Goal: Transaction & Acquisition: Book appointment/travel/reservation

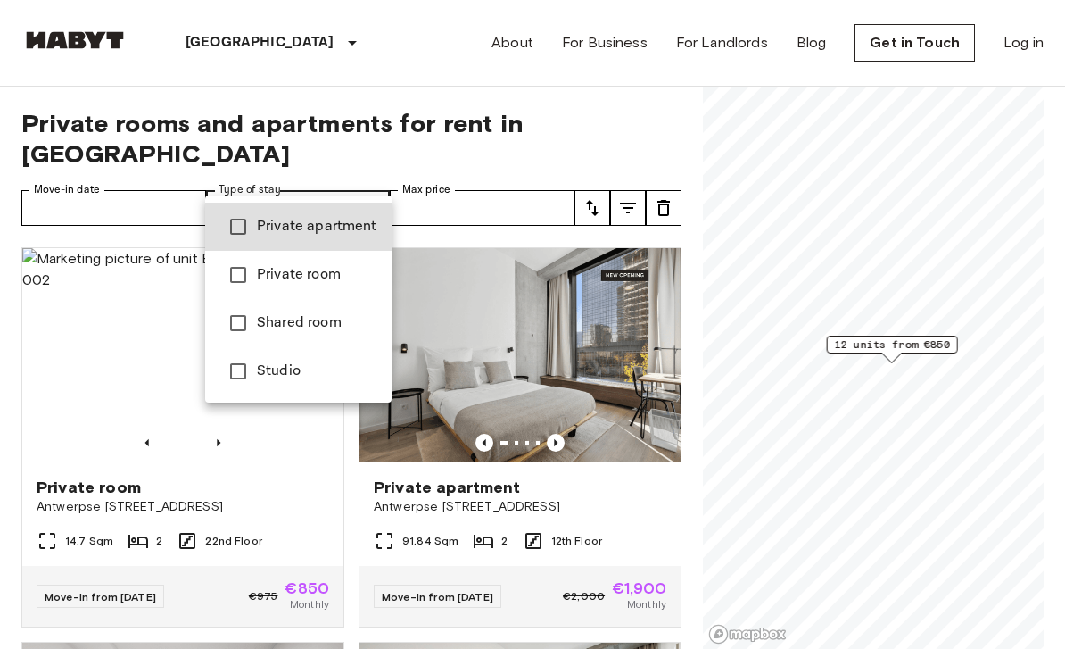
click at [342, 236] on span "Private apartment" at bounding box center [317, 226] width 120 height 21
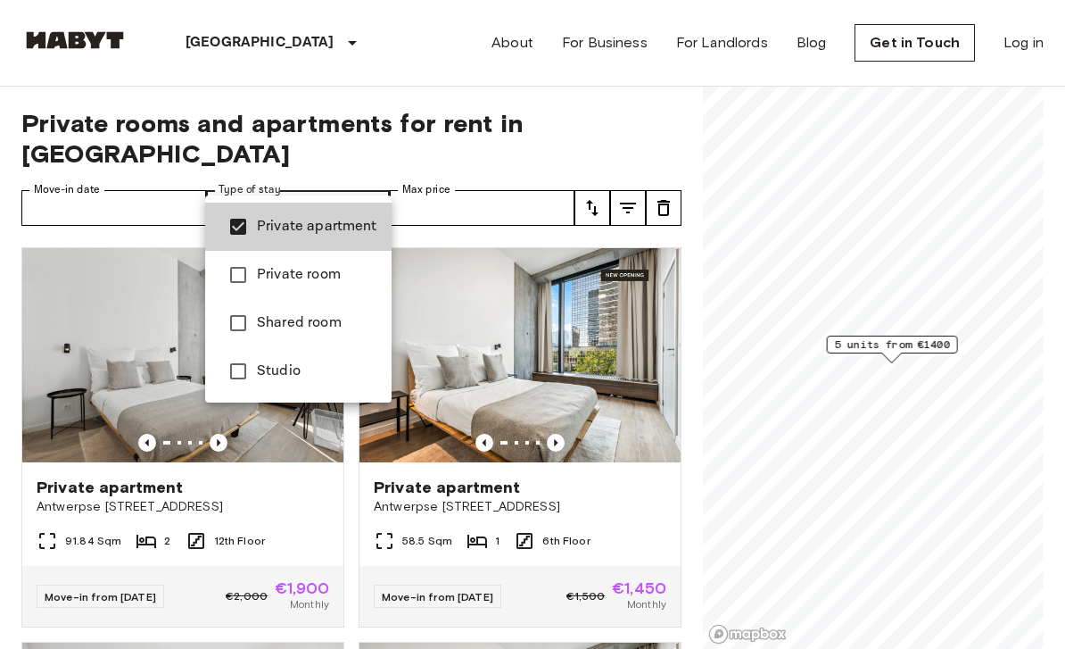
type input "**********"
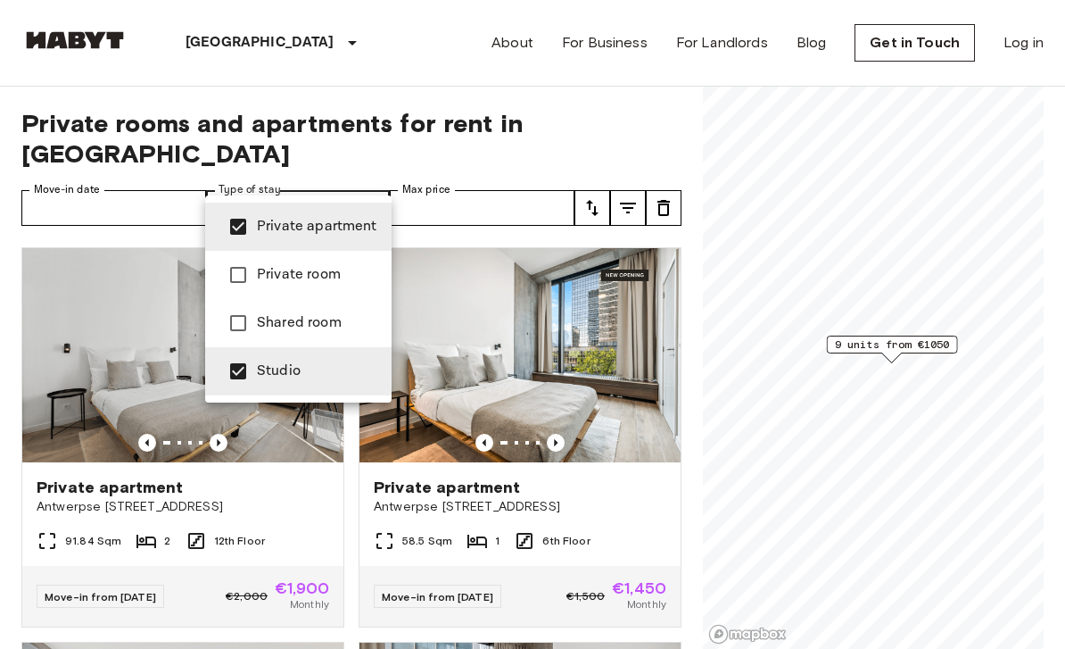
click at [689, 126] on div at bounding box center [532, 324] width 1065 height 649
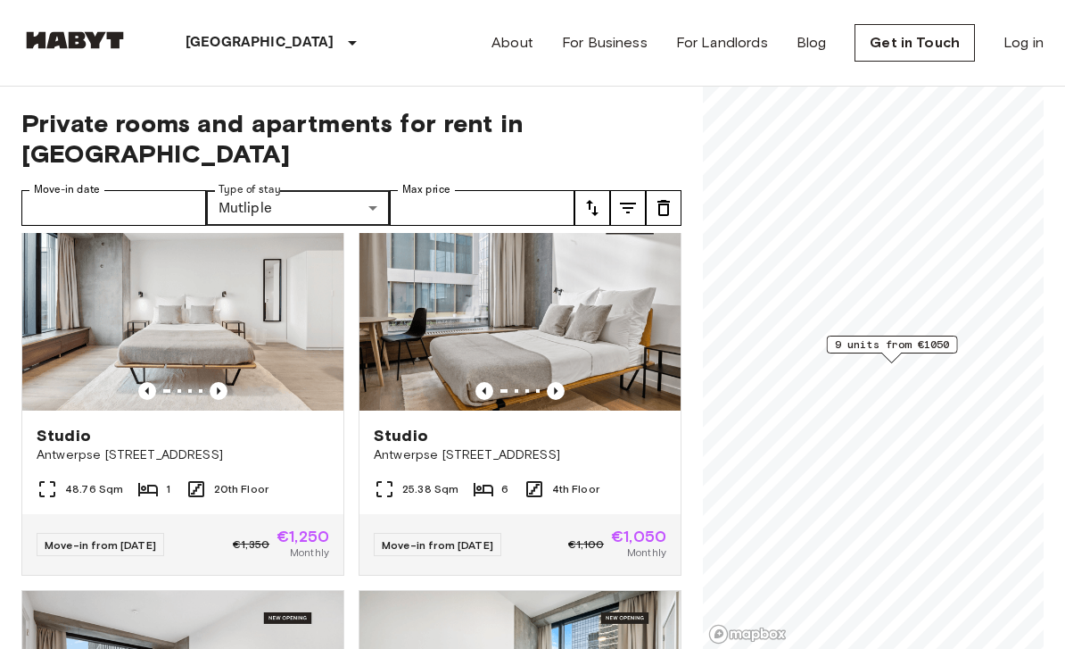
scroll to position [447, 0]
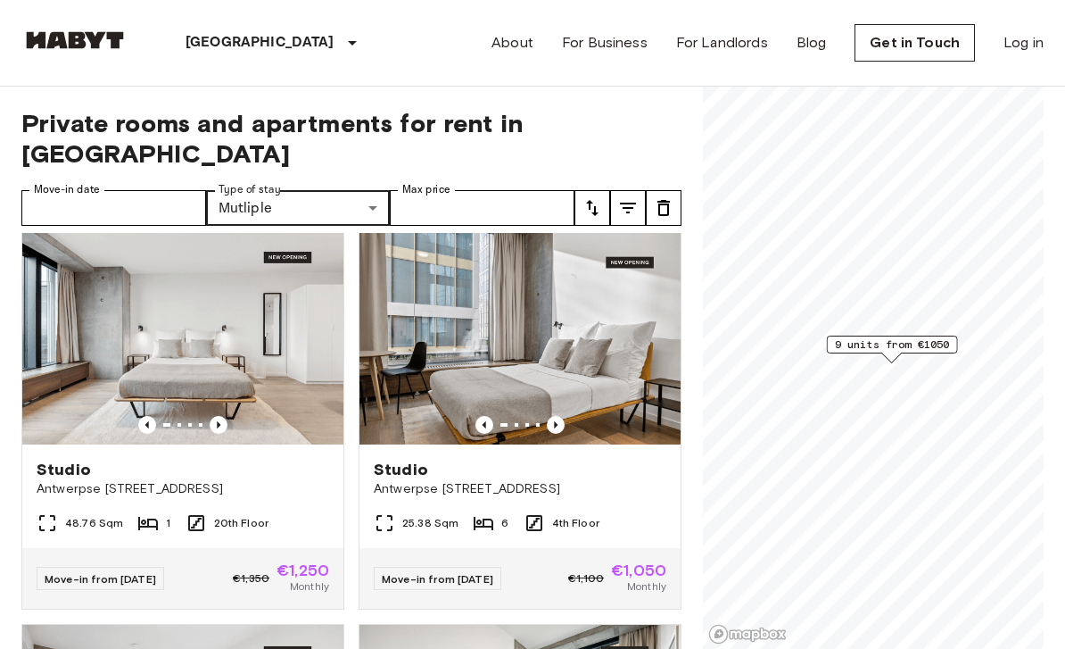
click at [675, 363] on img at bounding box center [520, 337] width 321 height 214
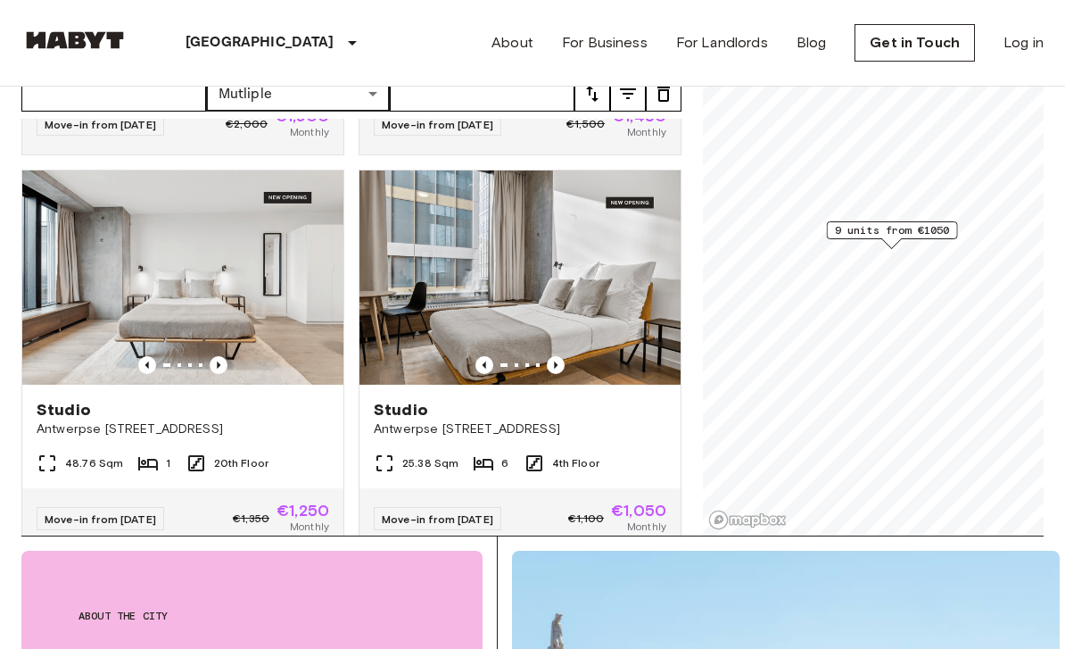
scroll to position [299, 0]
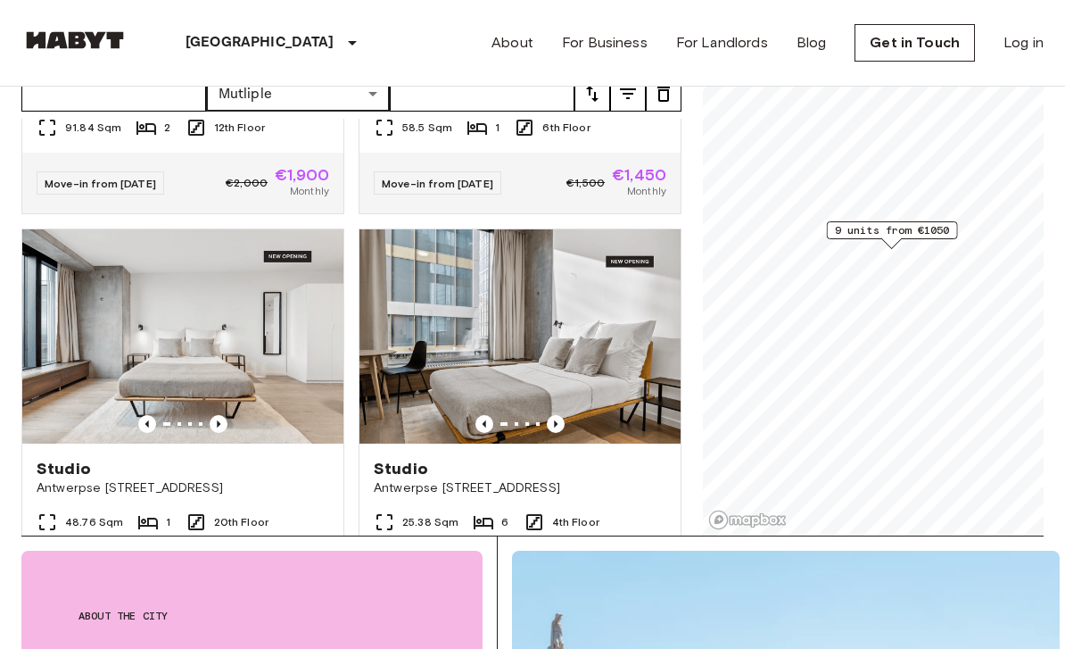
click at [299, 415] on div at bounding box center [182, 424] width 321 height 18
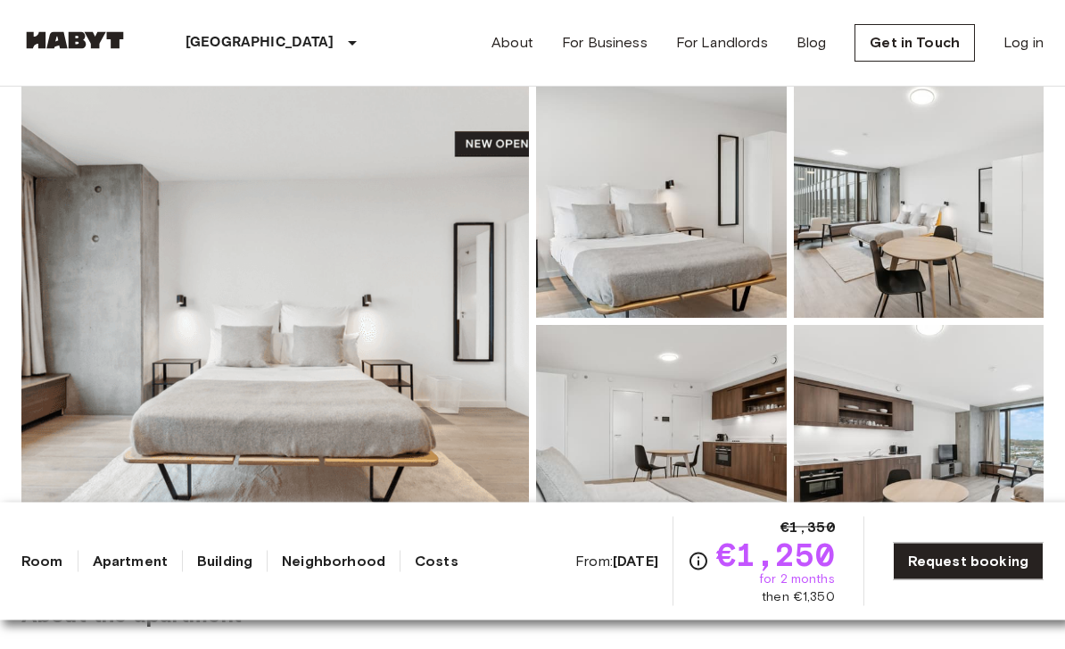
scroll to position [165, 0]
click at [467, 229] on img at bounding box center [275, 321] width 508 height 475
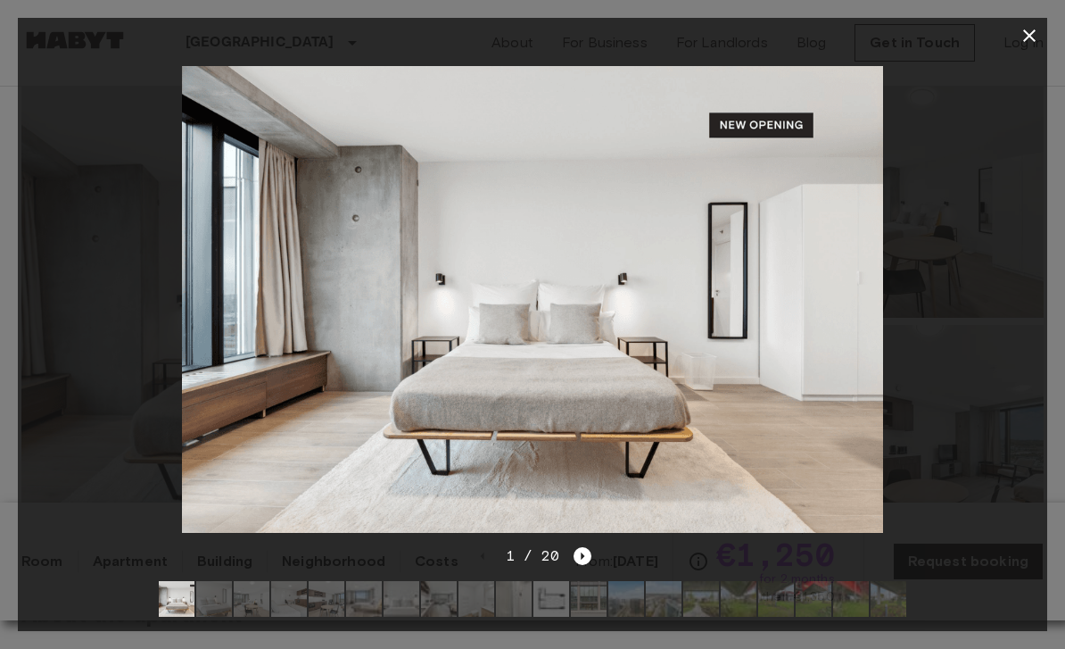
click at [596, 609] on div "1 / 20" at bounding box center [533, 588] width 1030 height 86
click at [587, 565] on icon "Next image" at bounding box center [583, 556] width 18 height 18
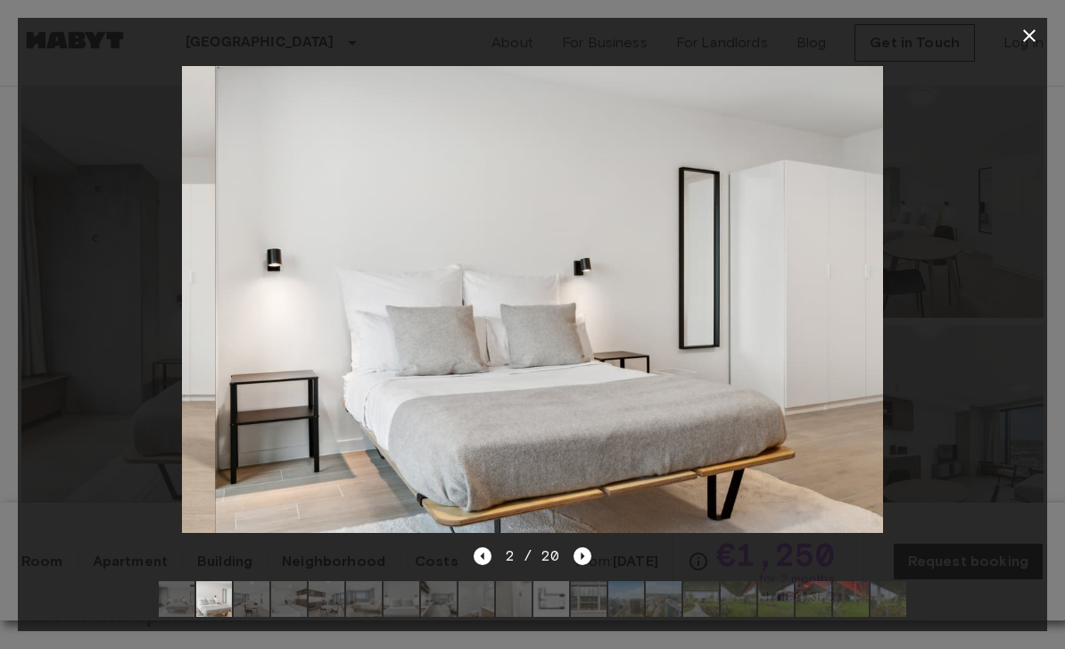
click at [584, 565] on icon "Next image" at bounding box center [583, 556] width 18 height 18
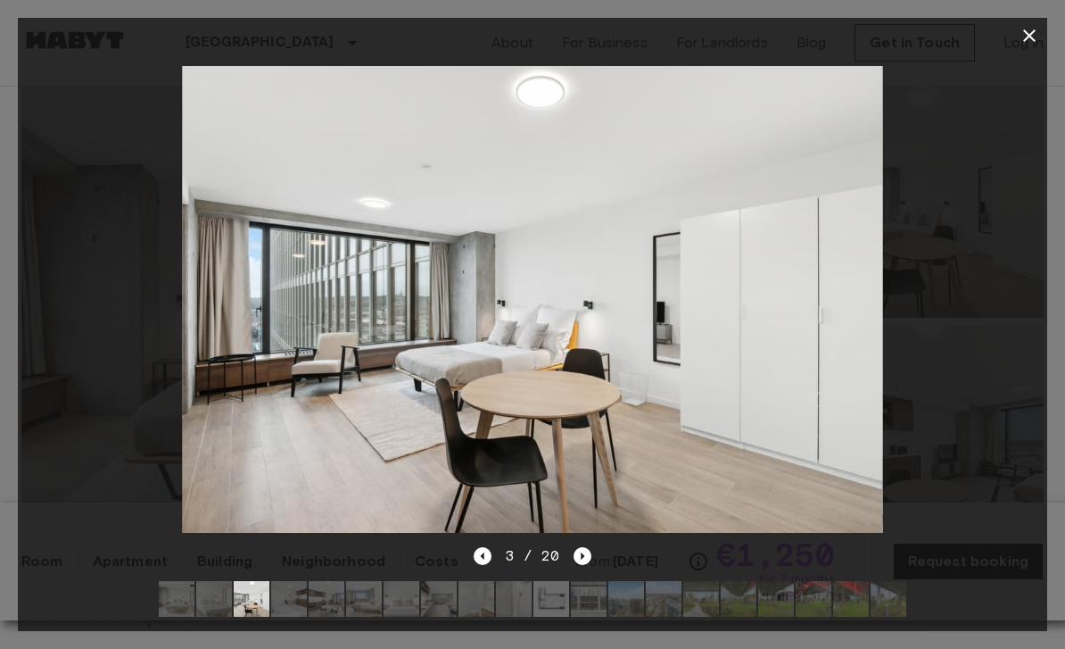
click at [585, 565] on icon "Next image" at bounding box center [583, 556] width 18 height 18
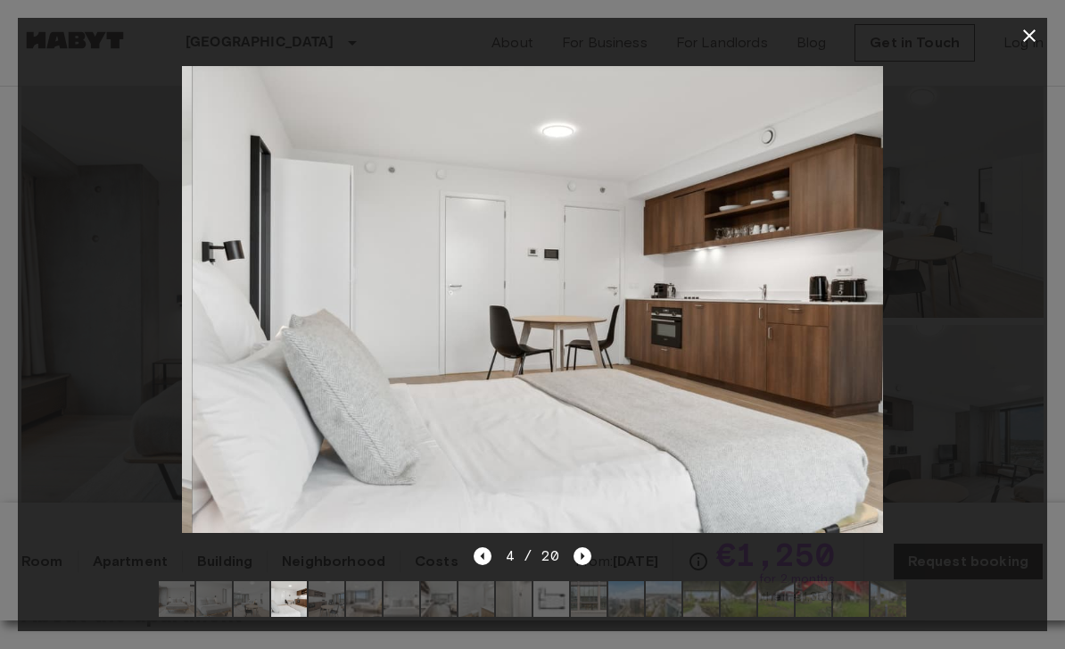
click at [590, 565] on icon "Next image" at bounding box center [583, 556] width 18 height 18
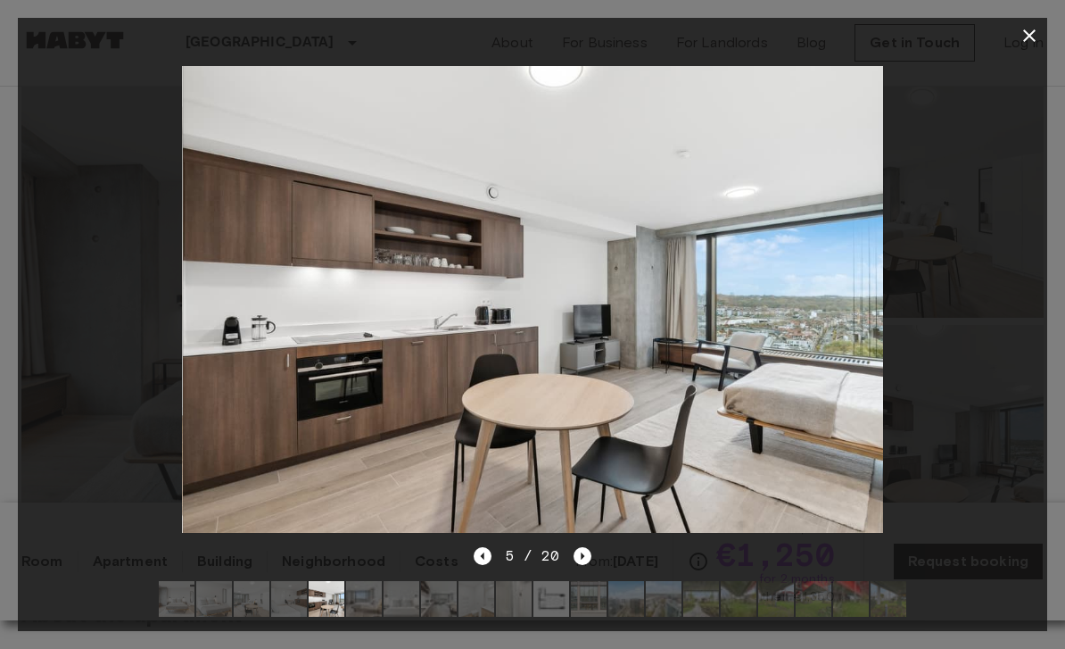
click at [589, 565] on icon "Next image" at bounding box center [583, 556] width 18 height 18
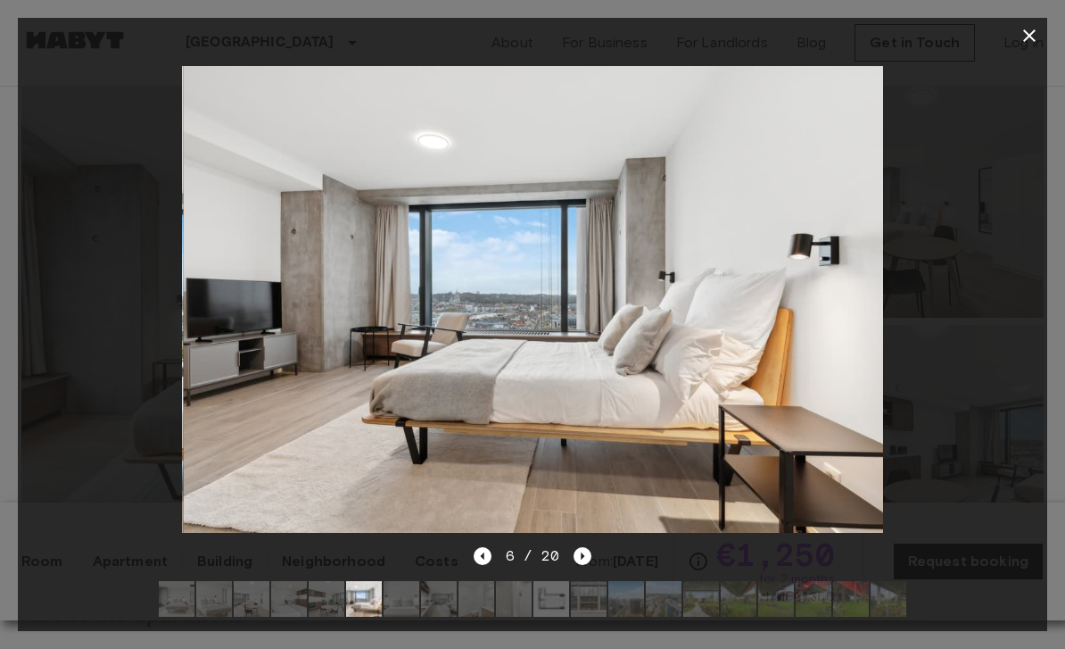
click at [588, 565] on icon "Next image" at bounding box center [583, 556] width 18 height 18
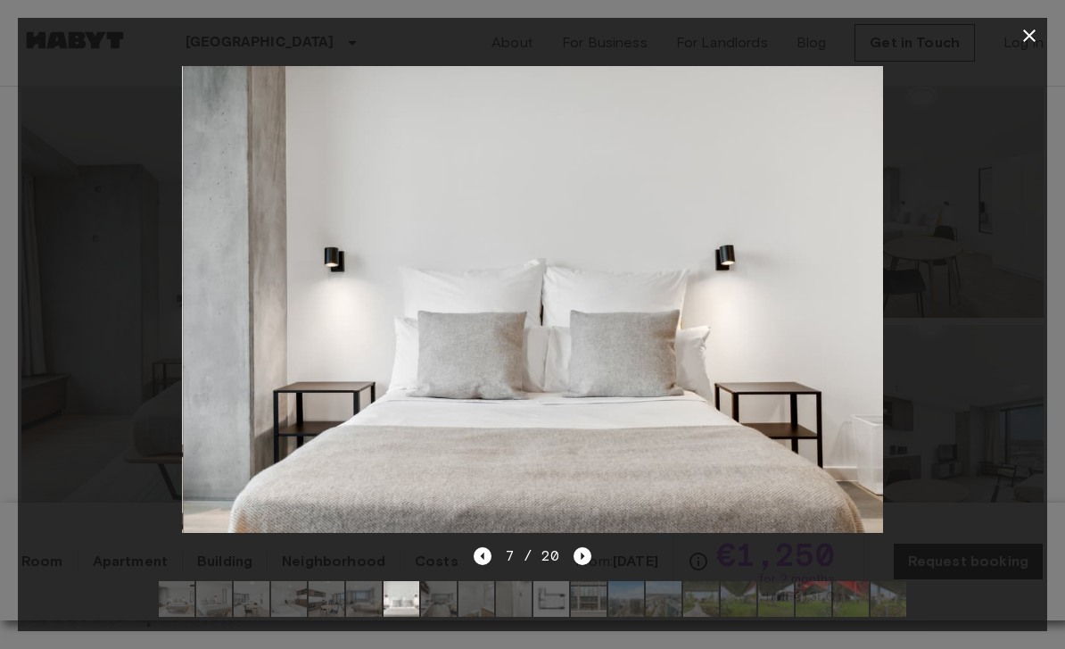
click at [588, 565] on icon "Next image" at bounding box center [583, 556] width 18 height 18
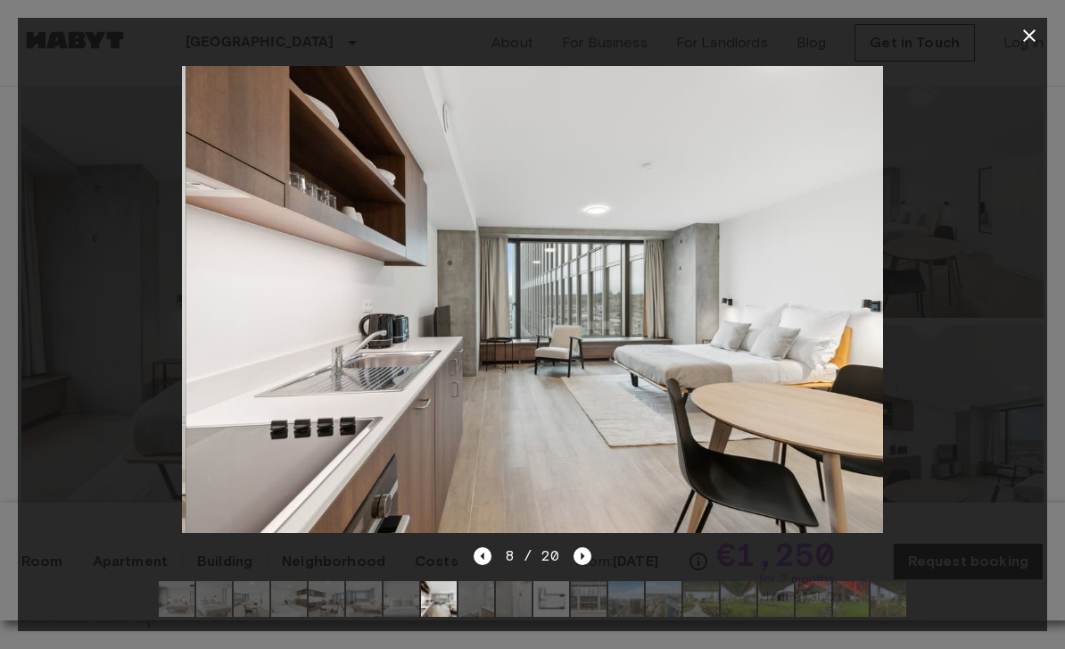
click at [589, 565] on icon "Next image" at bounding box center [583, 556] width 18 height 18
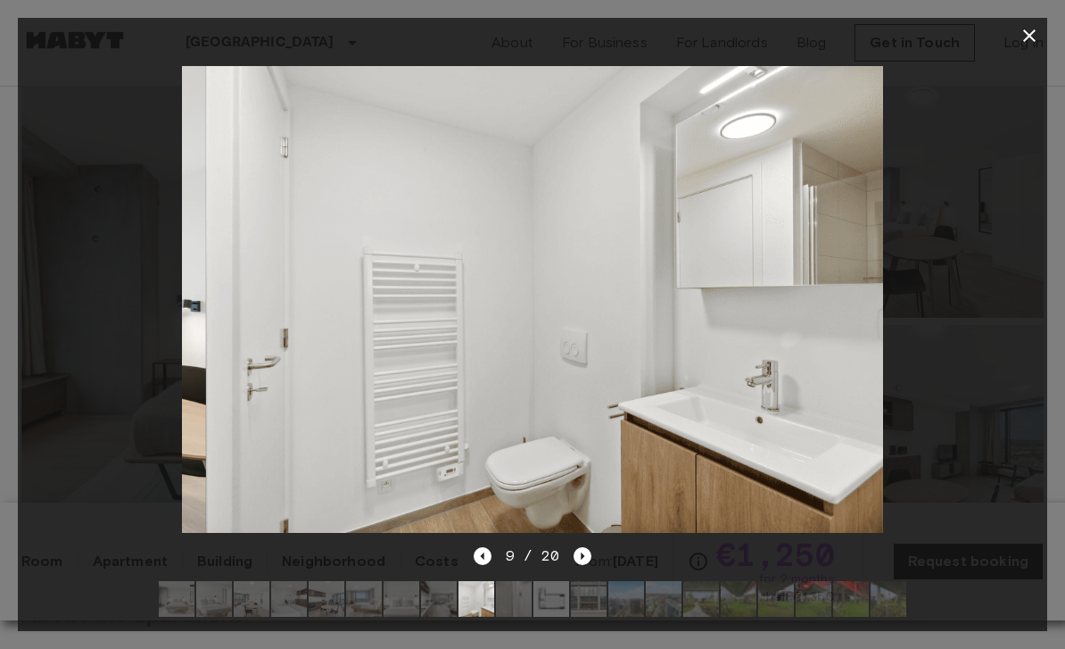
click at [587, 565] on icon "Next image" at bounding box center [583, 556] width 18 height 18
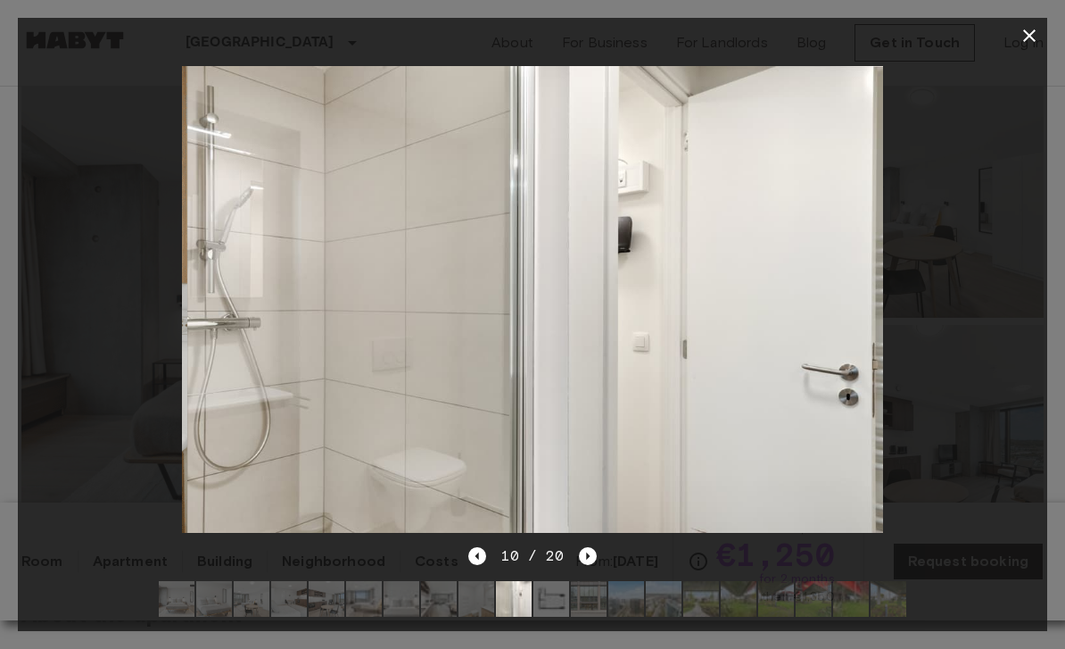
click at [585, 565] on icon "Next image" at bounding box center [588, 556] width 18 height 18
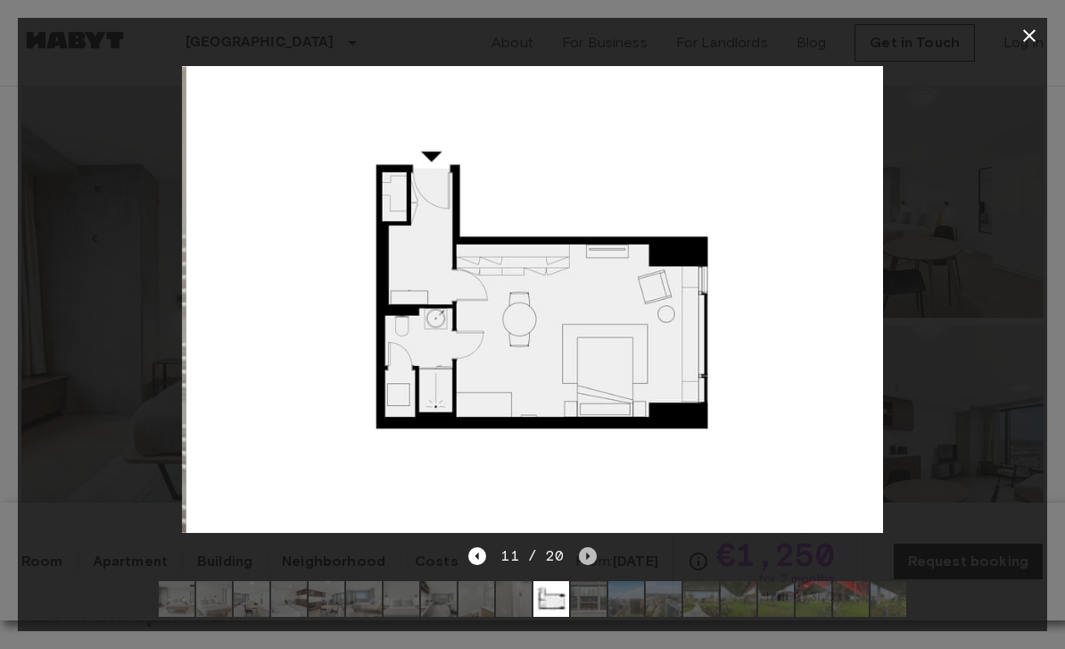
click at [587, 559] on icon "Next image" at bounding box center [588, 555] width 4 height 7
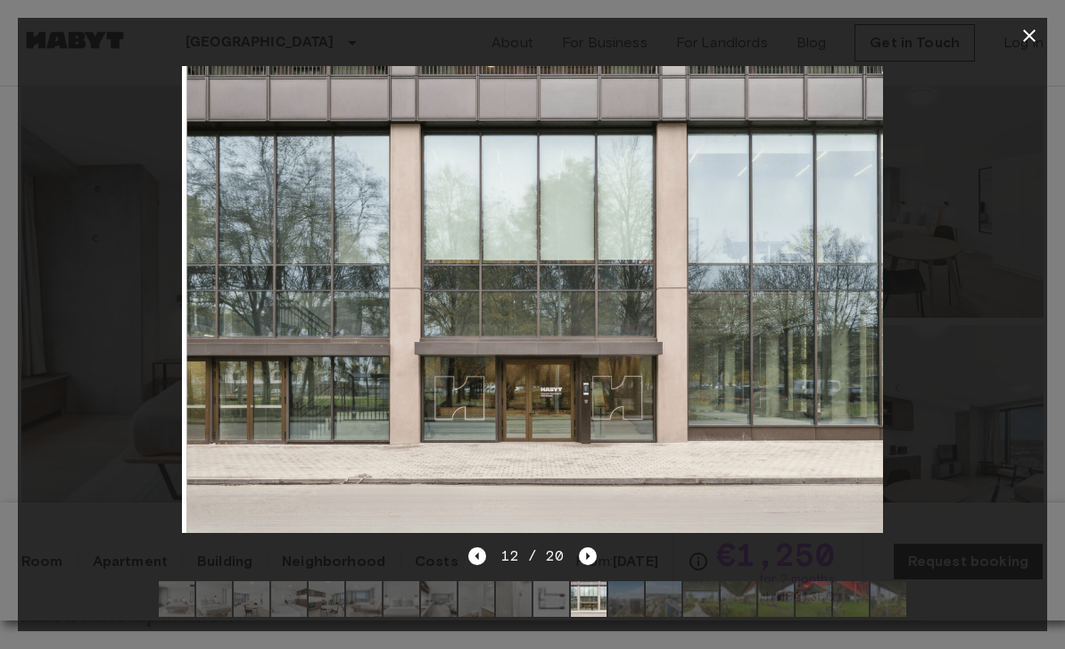
click at [479, 565] on icon "Previous image" at bounding box center [477, 556] width 18 height 18
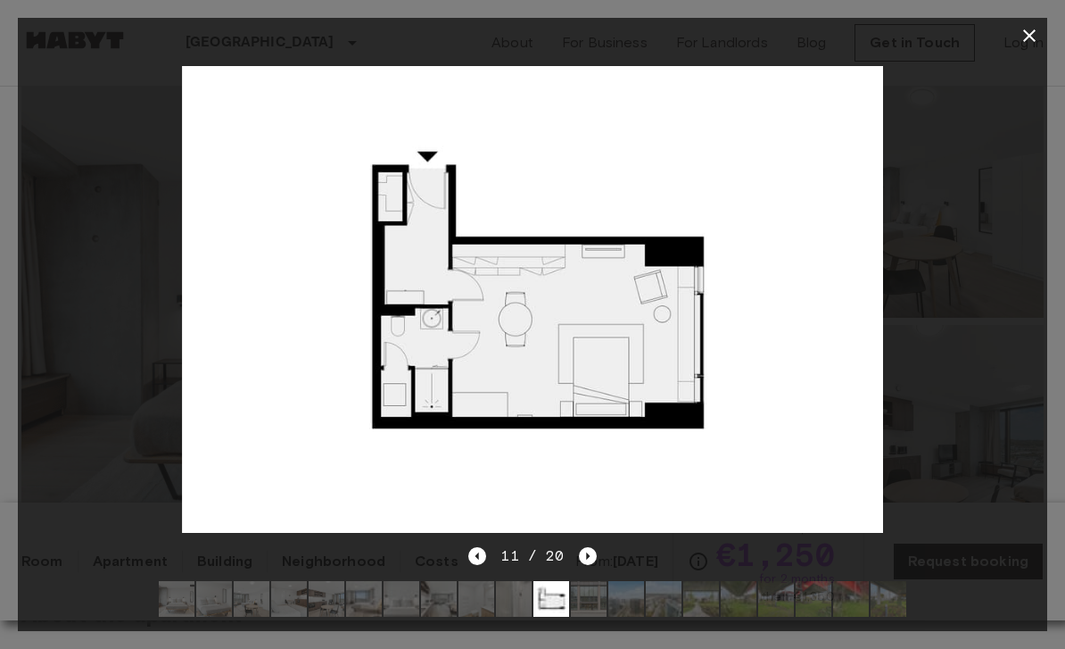
click at [587, 565] on icon "Next image" at bounding box center [588, 556] width 18 height 18
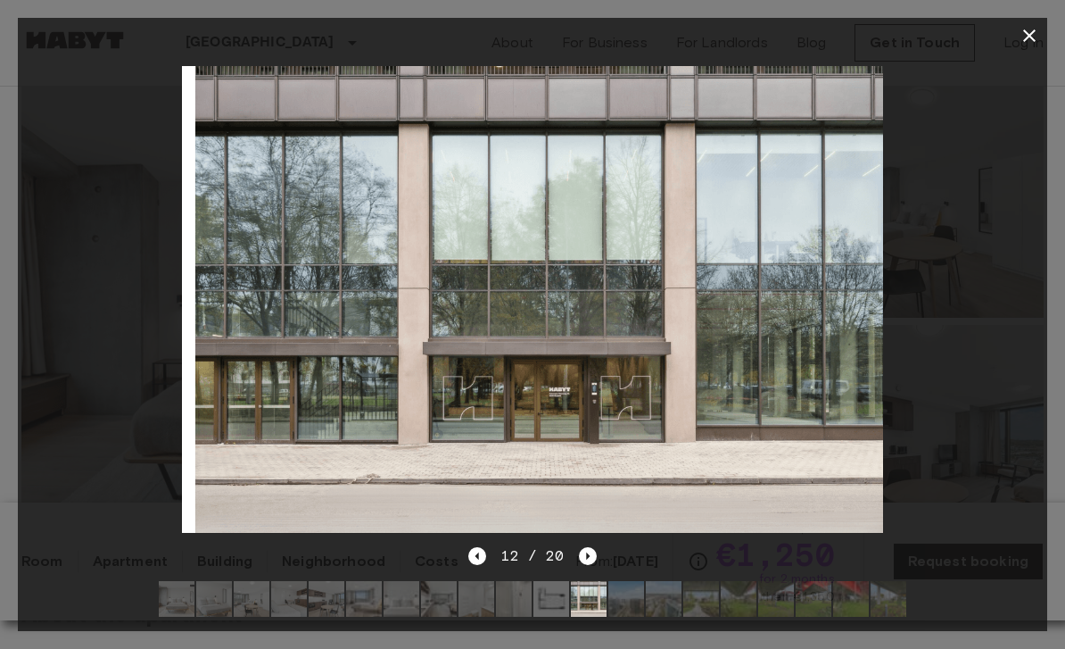
click at [587, 565] on icon "Next image" at bounding box center [588, 556] width 18 height 18
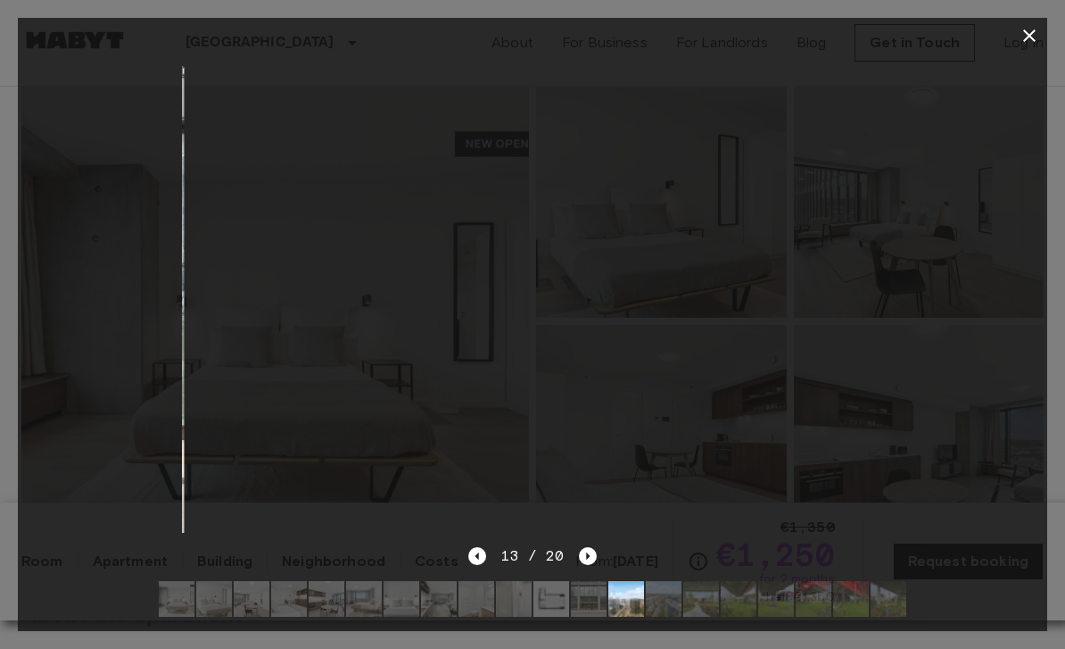
click at [591, 565] on icon "Next image" at bounding box center [588, 556] width 18 height 18
click at [588, 565] on icon "Next image" at bounding box center [588, 556] width 18 height 18
click at [594, 565] on icon "Next image" at bounding box center [588, 556] width 18 height 18
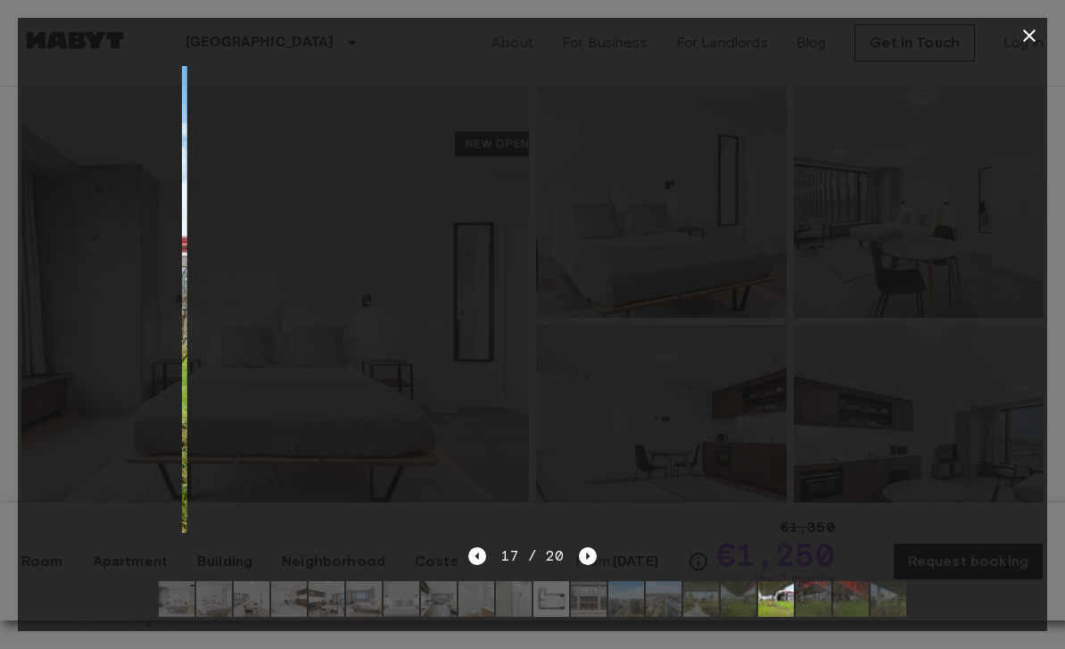
click at [591, 565] on icon "Next image" at bounding box center [588, 556] width 18 height 18
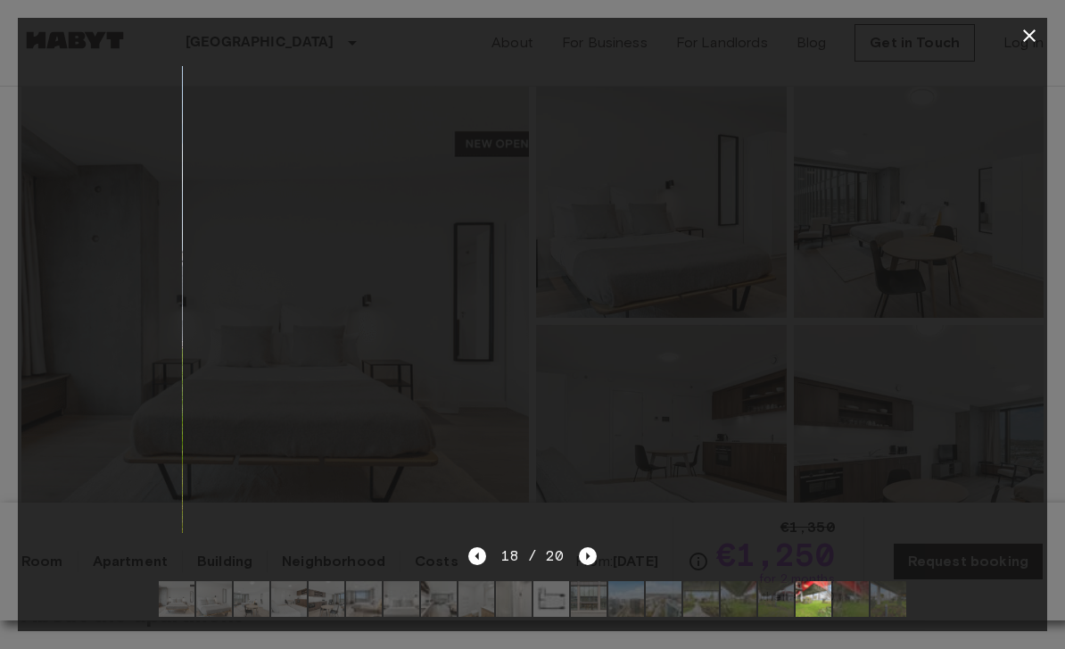
click at [592, 565] on icon "Next image" at bounding box center [588, 556] width 18 height 18
click at [586, 565] on icon "Next image" at bounding box center [588, 556] width 18 height 18
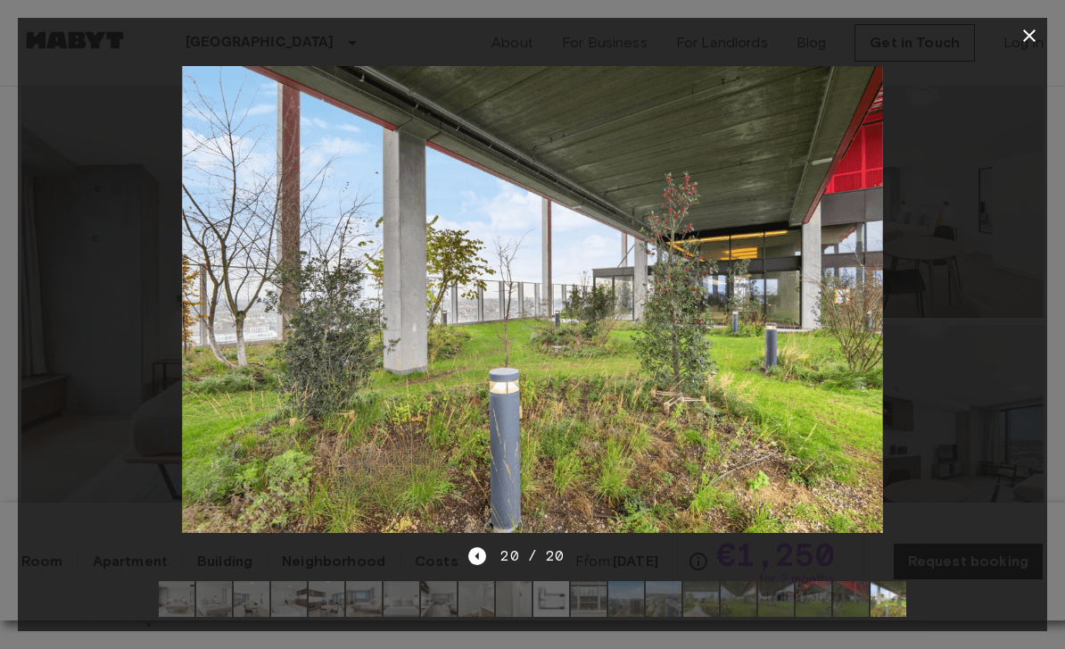
click at [1031, 46] on button "button" at bounding box center [1030, 36] width 36 height 36
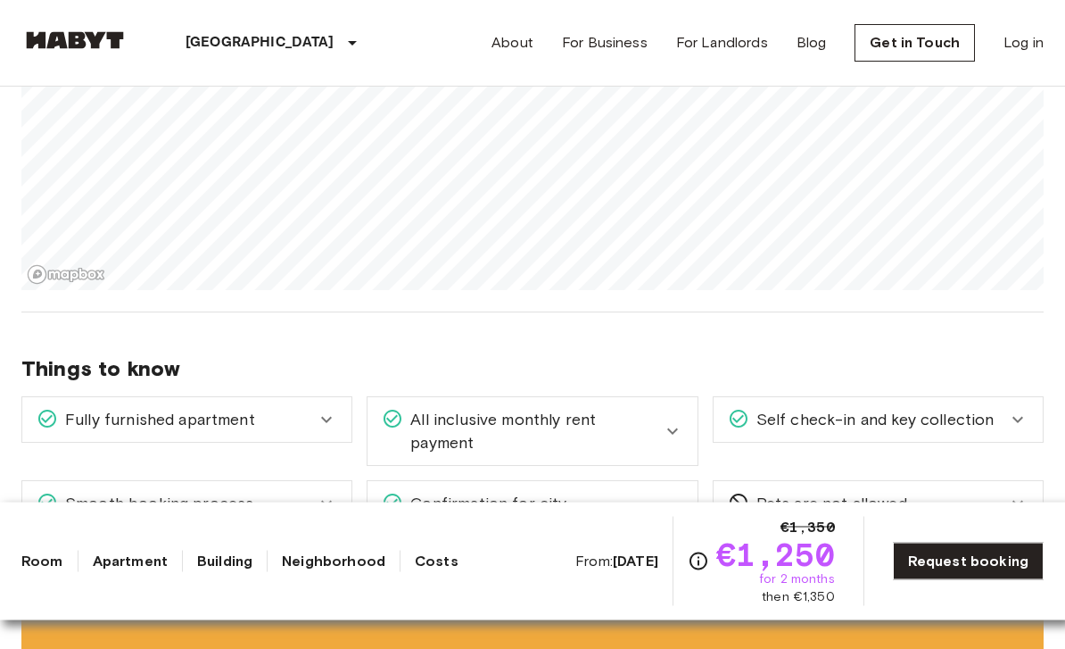
scroll to position [1568, 0]
